Goal: Check status: Check status

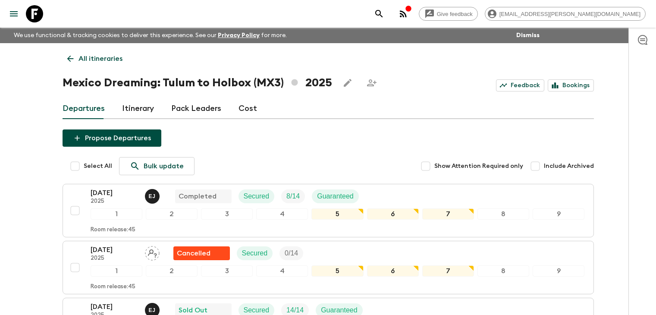
scroll to position [286, 0]
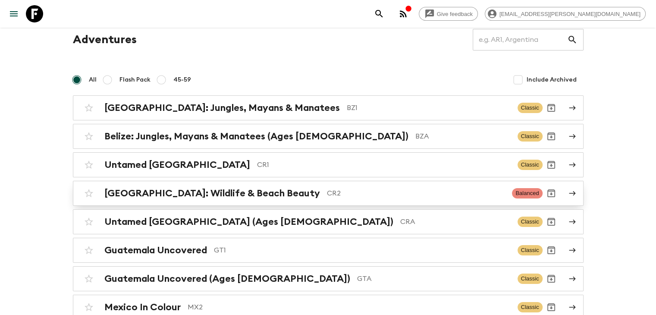
scroll to position [43, 0]
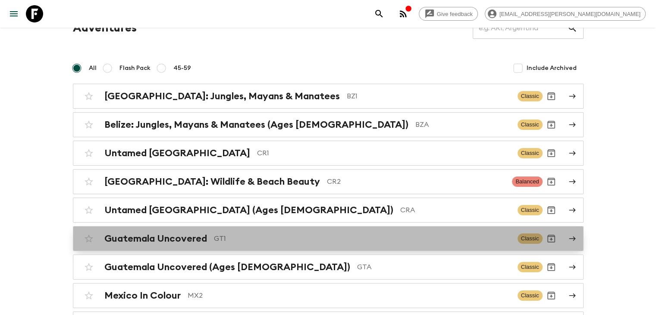
click at [180, 236] on h2 "Guatemala Uncovered" at bounding box center [155, 238] width 103 height 11
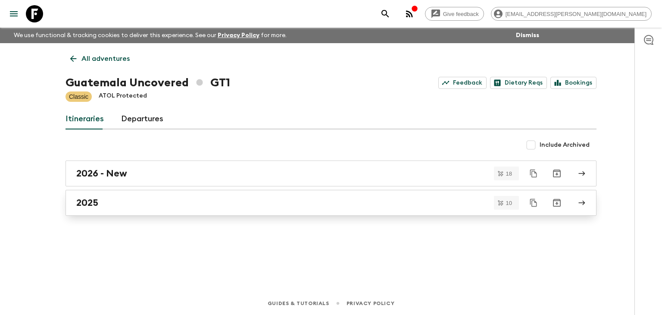
click at [95, 201] on h2 "2025" at bounding box center [87, 202] width 22 height 11
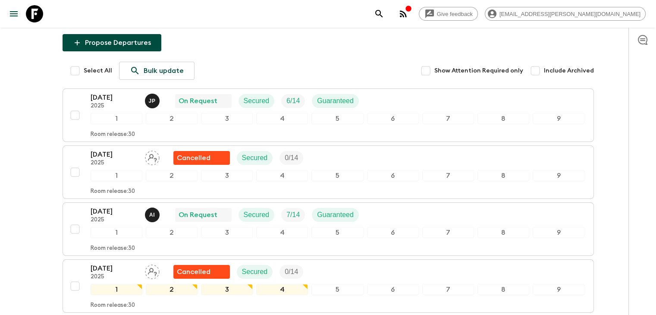
scroll to position [95, 0]
click at [114, 97] on p "[DATE]" at bounding box center [114, 98] width 47 height 10
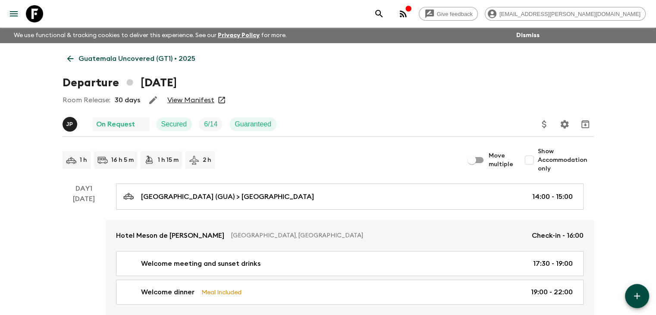
click at [194, 98] on link "View Manifest" at bounding box center [190, 100] width 47 height 9
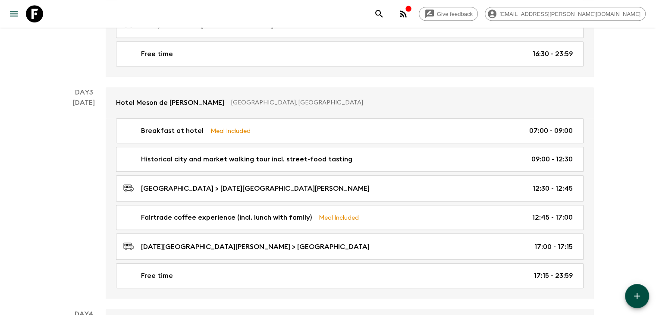
scroll to position [431, 0]
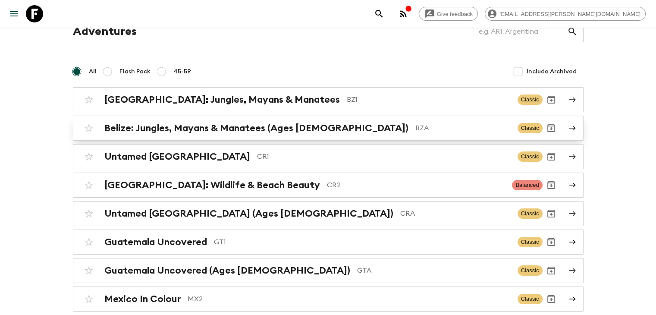
scroll to position [110, 0]
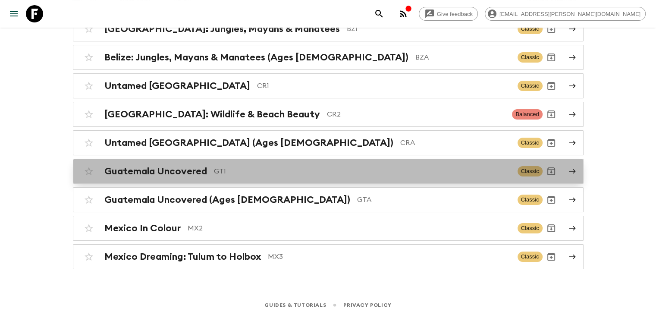
click at [188, 173] on h2 "Guatemala Uncovered" at bounding box center [155, 171] width 103 height 11
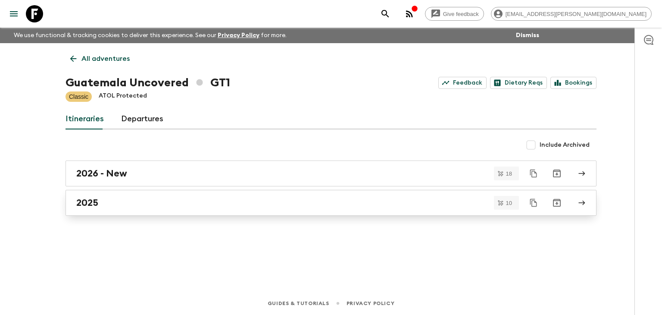
click at [95, 201] on h2 "2025" at bounding box center [87, 202] width 22 height 11
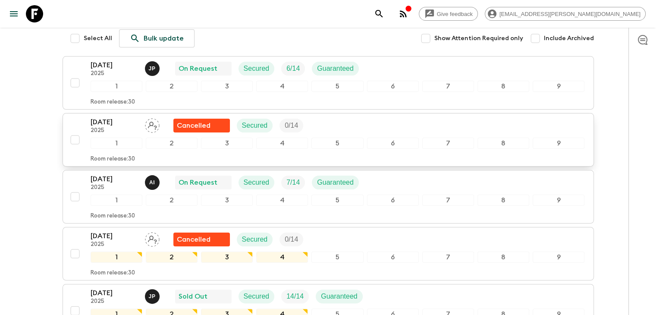
scroll to position [129, 0]
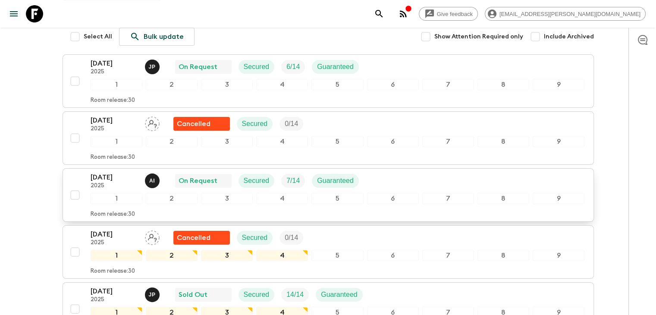
click at [122, 176] on p "[DATE]" at bounding box center [114, 177] width 47 height 10
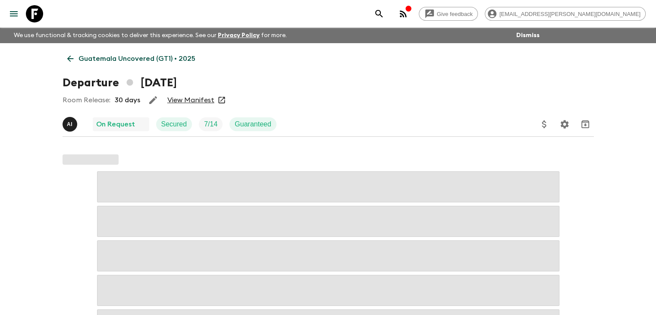
click at [200, 99] on link "View Manifest" at bounding box center [190, 100] width 47 height 9
